Goal: Task Accomplishment & Management: Manage account settings

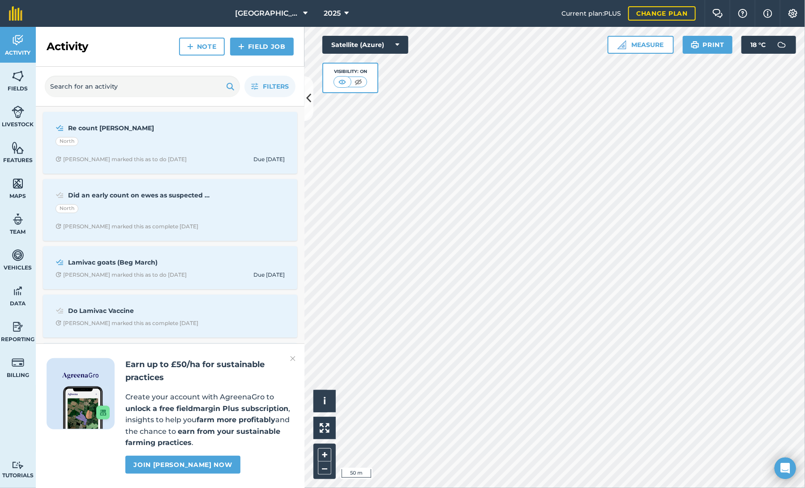
click at [291, 357] on img at bounding box center [292, 358] width 5 height 11
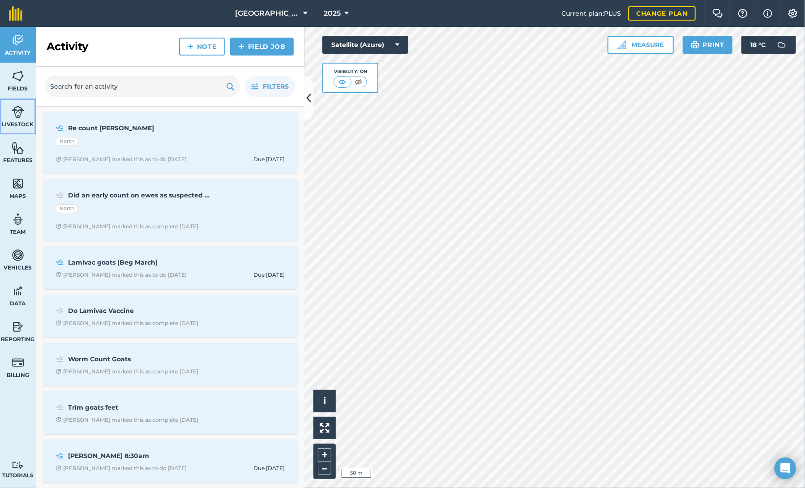
click at [22, 121] on span "Livestock" at bounding box center [18, 124] width 36 height 7
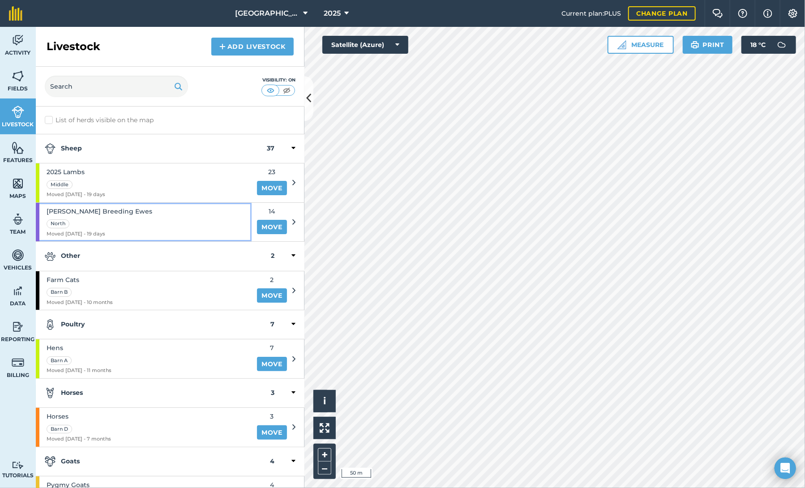
click at [147, 212] on div "[PERSON_NAME] Breeding Ewes North Moved [DATE] - 19 days" at bounding box center [144, 222] width 216 height 39
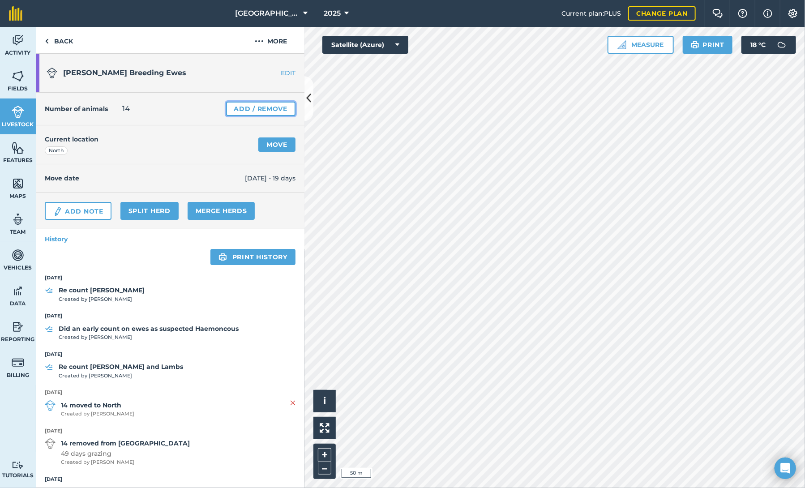
click at [250, 108] on link "Add / Remove" at bounding box center [260, 109] width 69 height 14
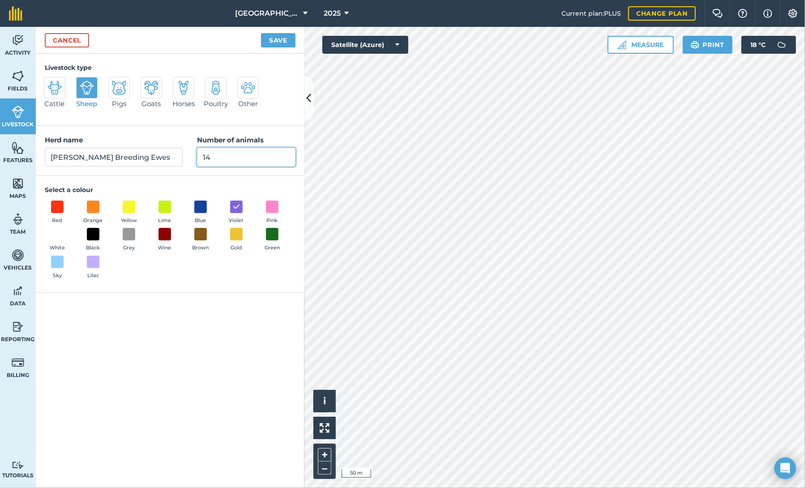
click at [218, 155] on input "14" at bounding box center [246, 157] width 99 height 19
type input "13"
click at [277, 40] on button "Save" at bounding box center [278, 40] width 34 height 14
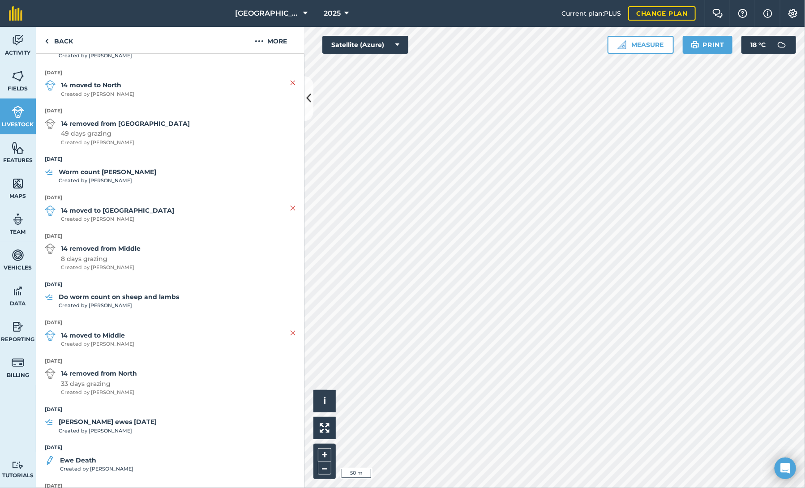
scroll to position [448, 0]
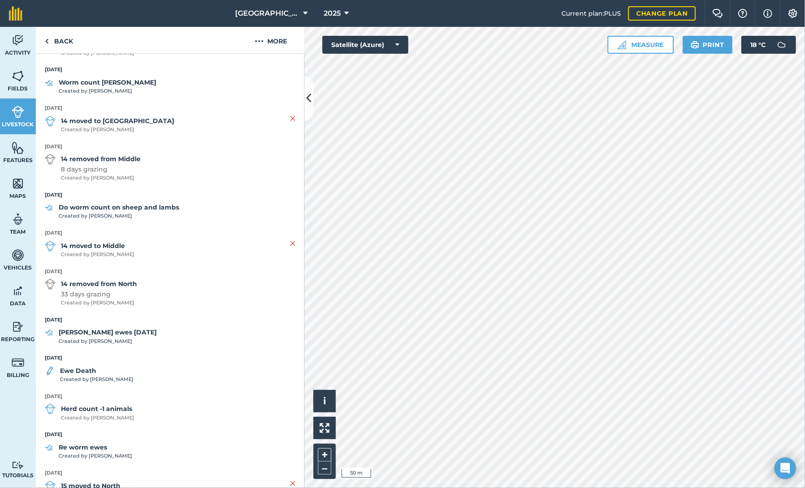
click at [84, 371] on strong "Ewe Death" at bounding box center [96, 371] width 73 height 10
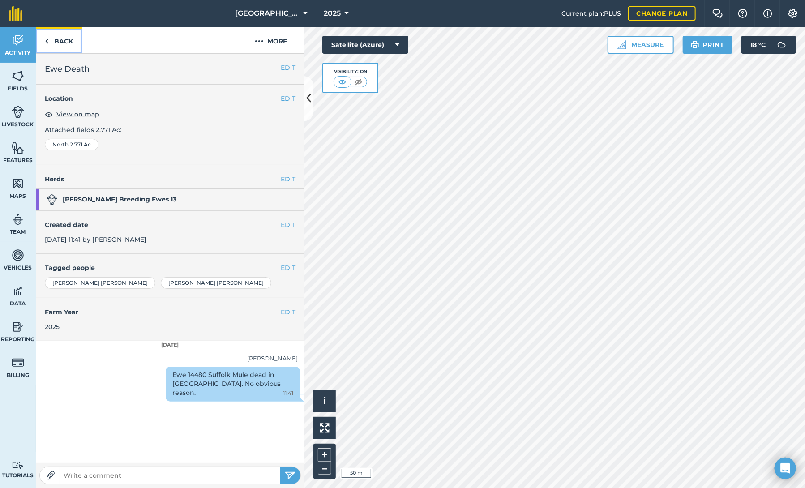
click at [58, 37] on link "Back" at bounding box center [59, 40] width 46 height 26
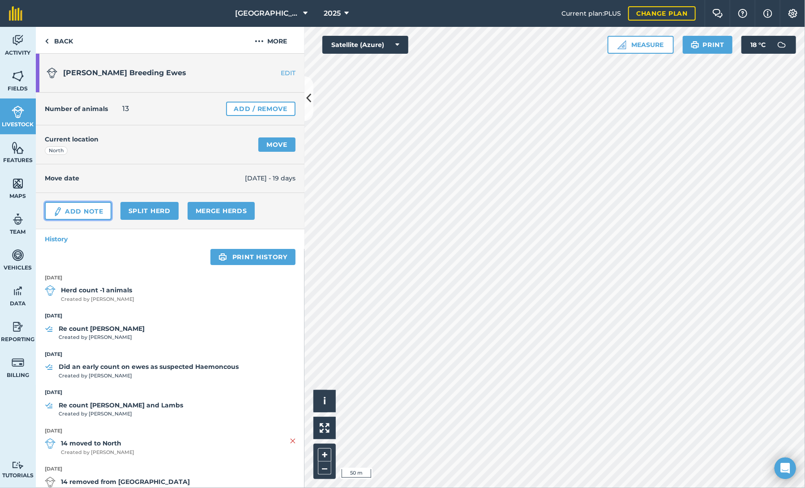
click at [76, 208] on link "Add Note" at bounding box center [78, 211] width 67 height 18
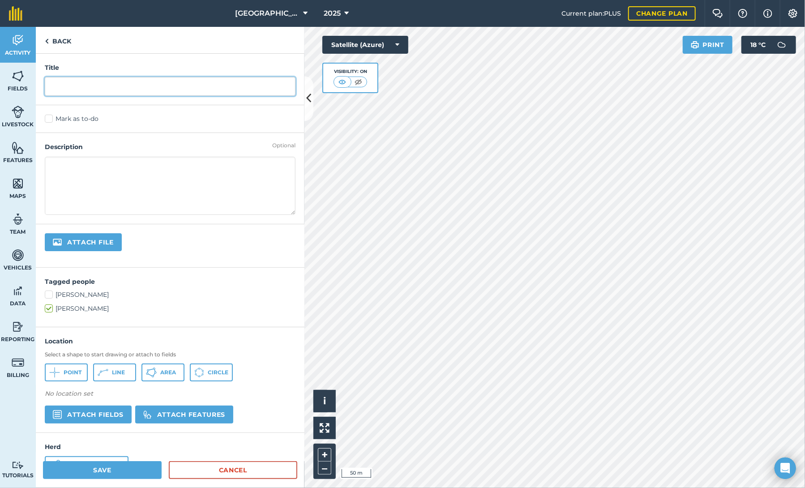
click at [95, 87] on input "text" at bounding box center [170, 86] width 251 height 19
type input "Ewe Death"
click at [73, 163] on textarea at bounding box center [170, 186] width 251 height 58
click at [57, 410] on img at bounding box center [57, 414] width 9 height 9
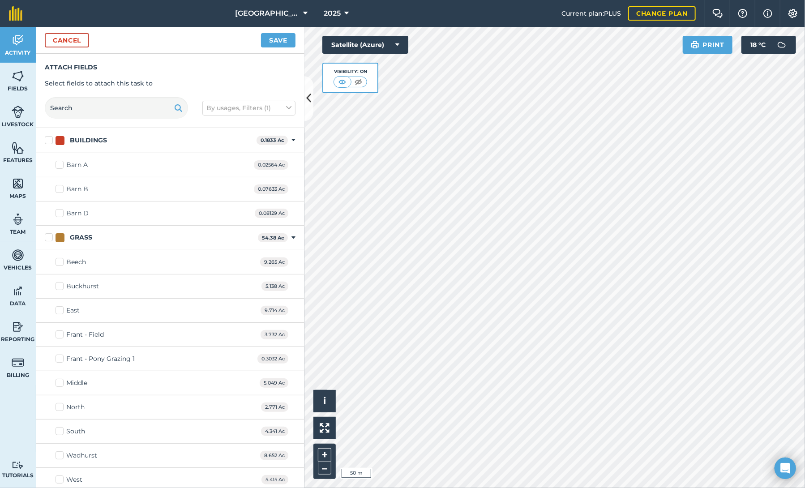
checkbox input "true"
click at [287, 37] on button "Save" at bounding box center [278, 40] width 34 height 14
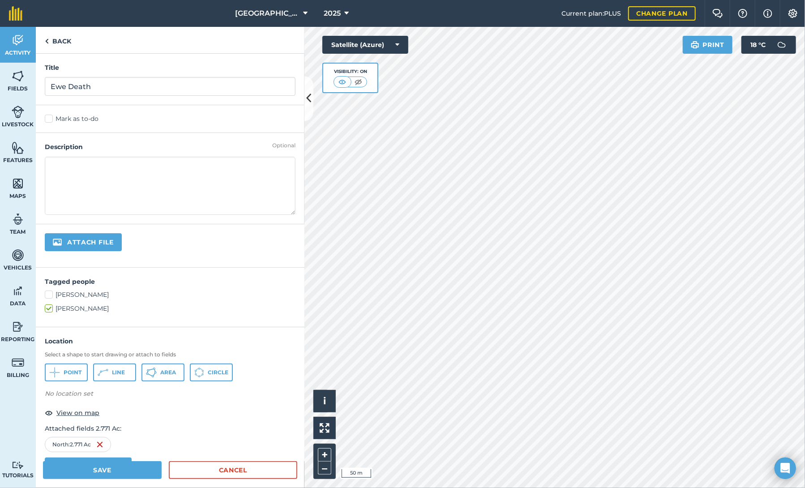
click at [100, 163] on textarea at bounding box center [170, 186] width 251 height 58
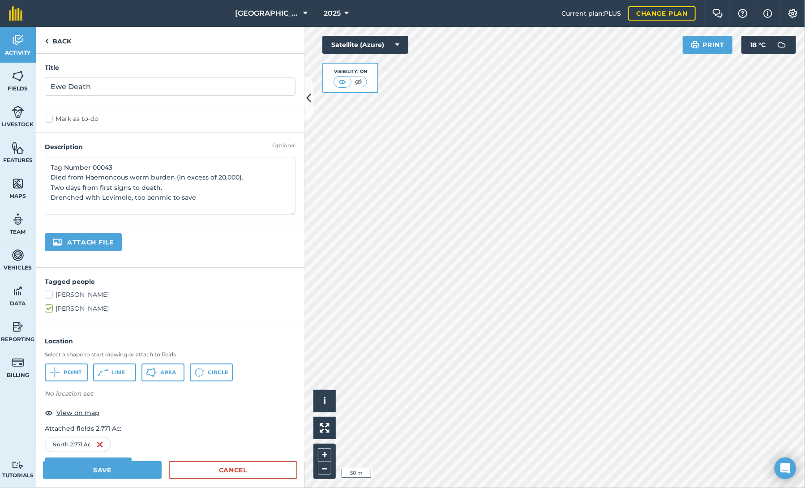
type textarea "Tag Number 00043 Died from Haemoncous worm burden (in excess of 20,000). Two da…"
click at [50, 291] on label "[PERSON_NAME]" at bounding box center [170, 294] width 251 height 9
click at [50, 291] on input "[PERSON_NAME]" at bounding box center [48, 293] width 6 height 6
checkbox input "true"
click at [61, 118] on label "Mark as to-do" at bounding box center [170, 118] width 251 height 9
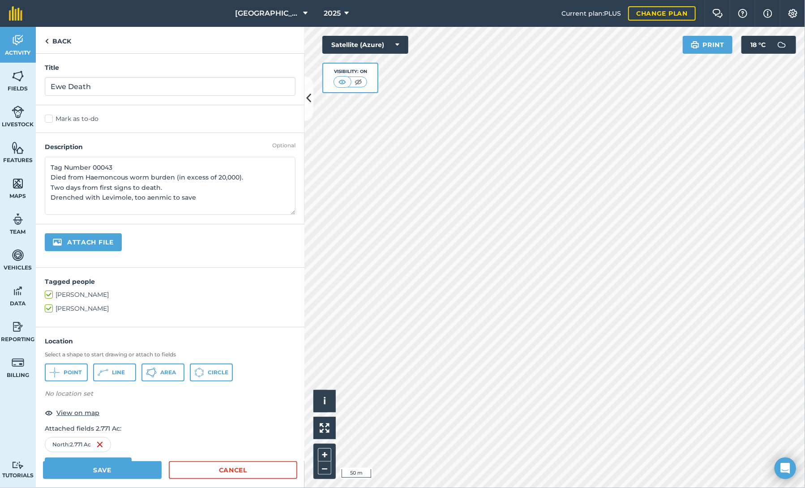
click at [51, 118] on input "Mark as to-do" at bounding box center [48, 117] width 6 height 6
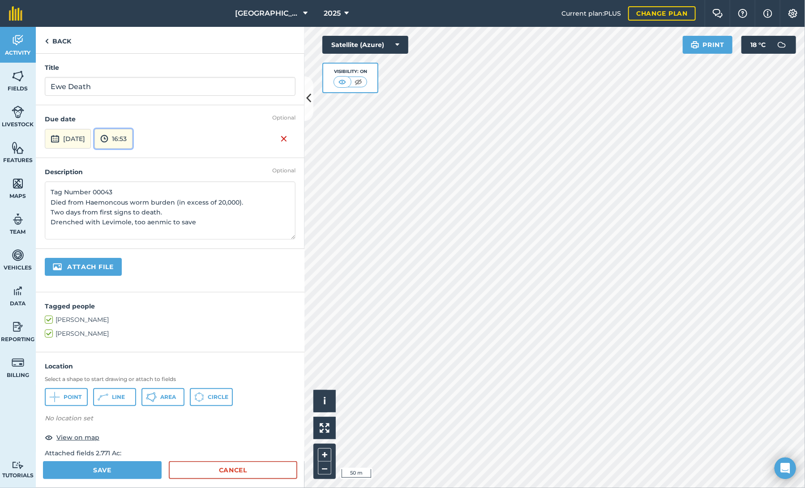
click at [133, 138] on button "16:53" at bounding box center [113, 139] width 38 height 20
click at [137, 181] on button "08:00" at bounding box center [116, 183] width 42 height 14
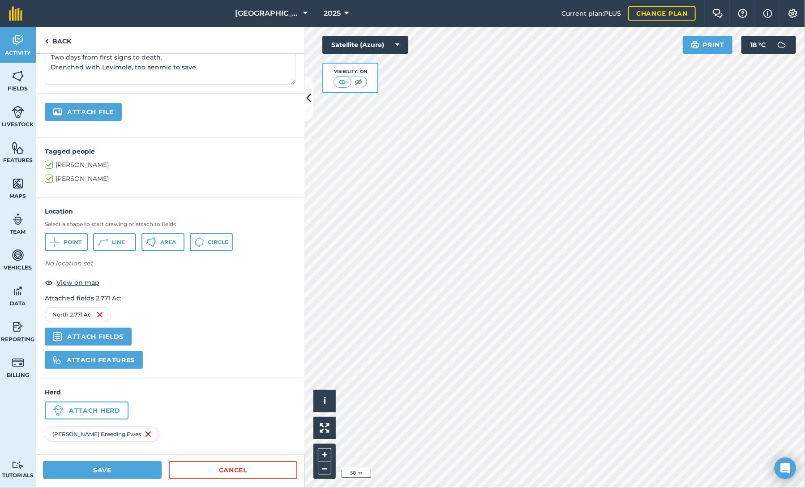
scroll to position [0, 0]
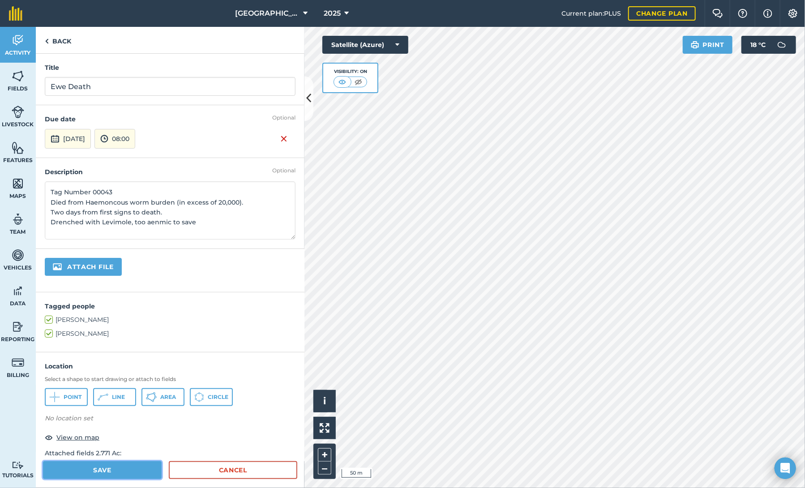
click at [99, 472] on button "Save" at bounding box center [102, 470] width 119 height 18
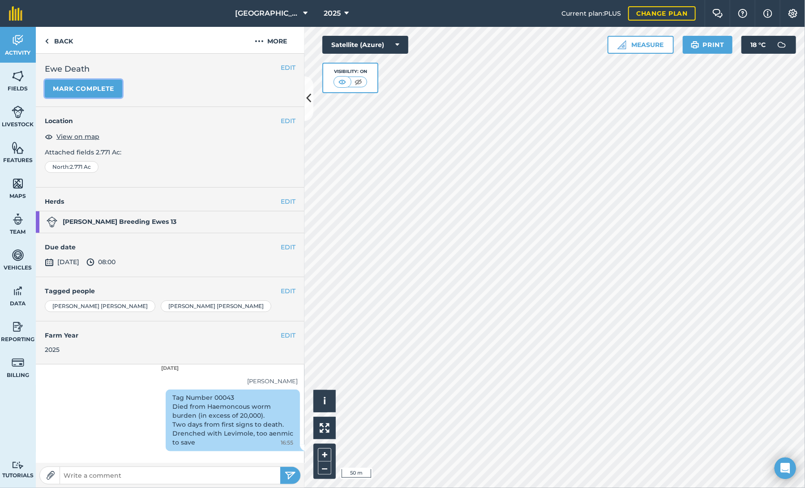
click at [91, 90] on button "Mark complete" at bounding box center [83, 89] width 77 height 18
click at [285, 247] on button "EDIT" at bounding box center [288, 247] width 15 height 10
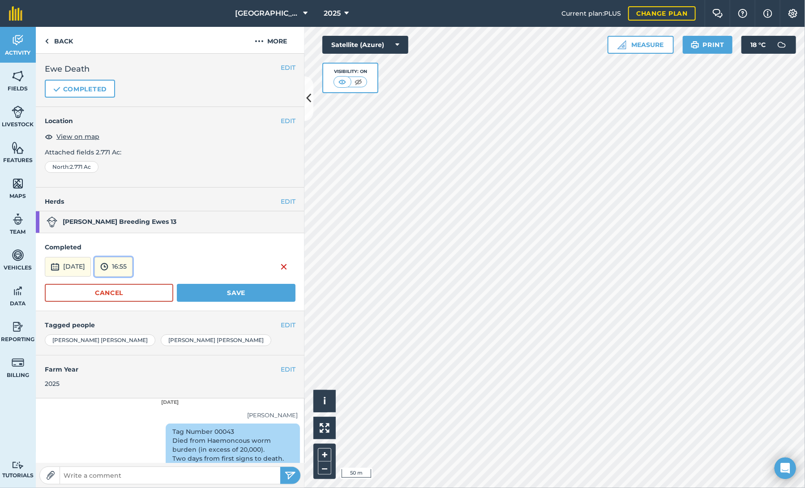
click at [108, 265] on img at bounding box center [104, 266] width 8 height 11
click at [137, 310] on button "08:00" at bounding box center [116, 311] width 42 height 14
click at [222, 294] on button "Save" at bounding box center [236, 293] width 119 height 18
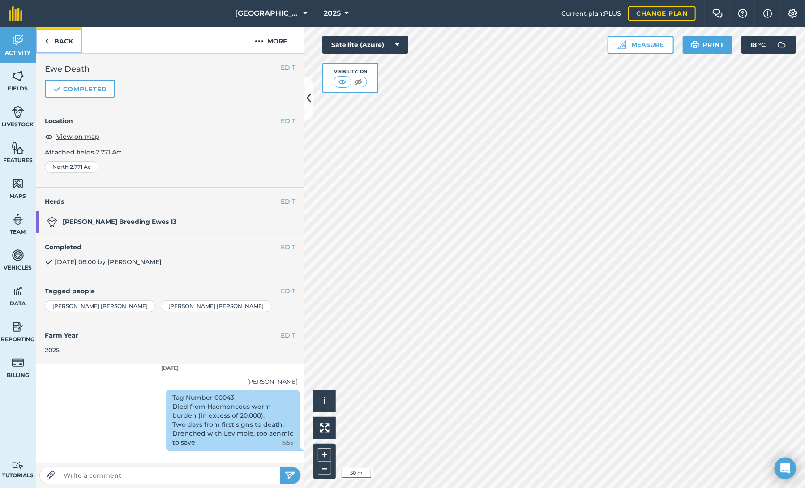
click at [56, 41] on link "Back" at bounding box center [59, 40] width 46 height 26
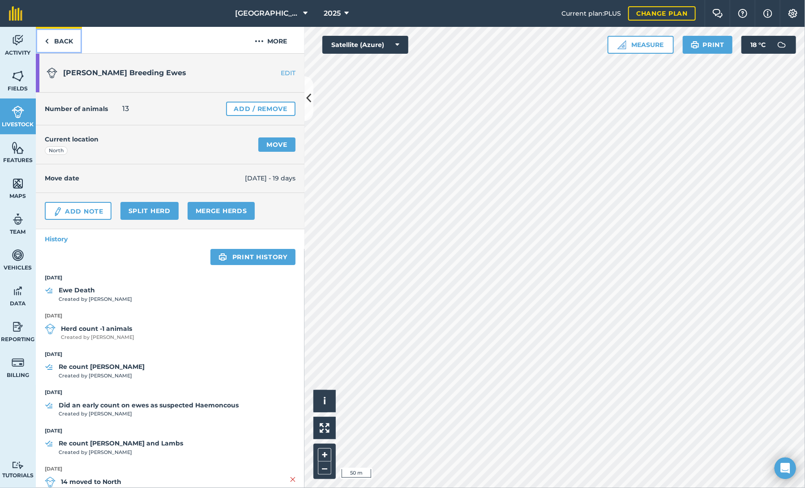
click at [52, 39] on link "Back" at bounding box center [59, 40] width 46 height 26
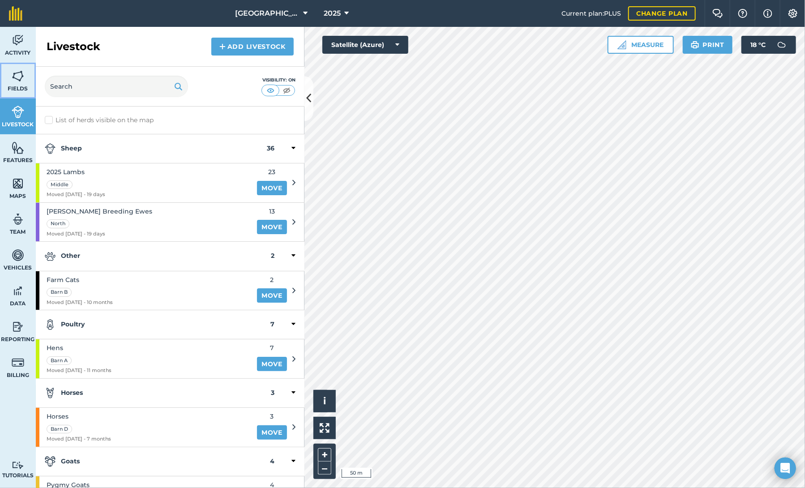
click at [16, 81] on img at bounding box center [18, 75] width 13 height 13
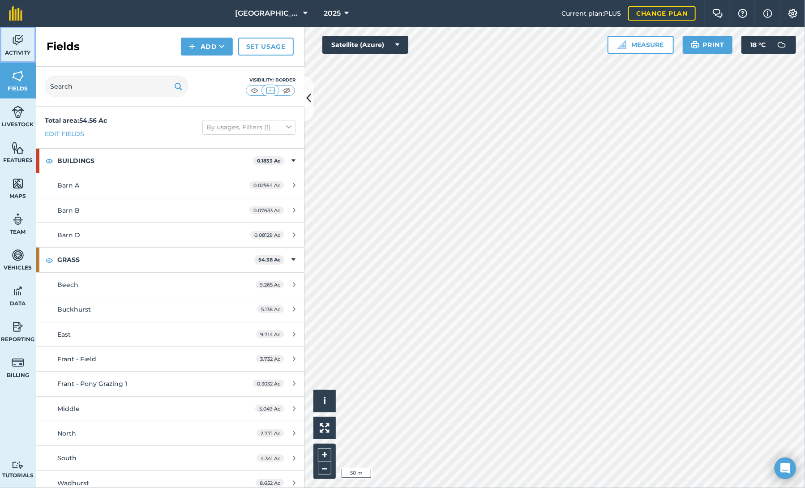
click at [15, 58] on link "Activity" at bounding box center [18, 45] width 36 height 36
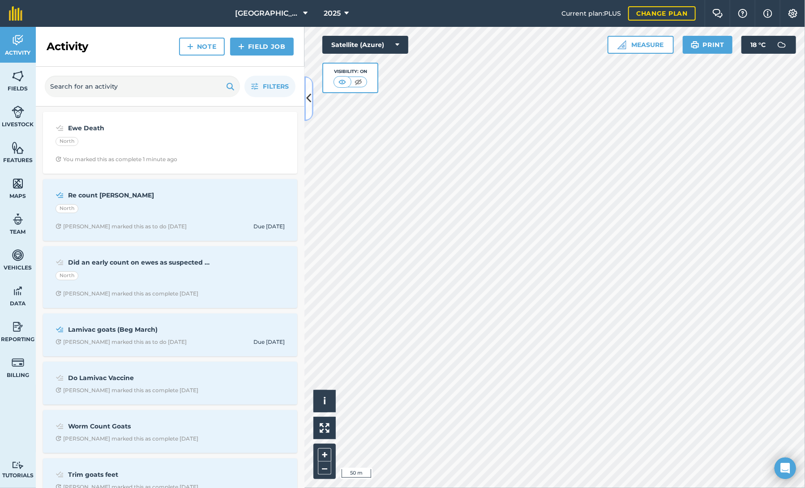
click at [309, 100] on icon at bounding box center [309, 99] width 5 height 16
